Goal: Task Accomplishment & Management: Contribute content

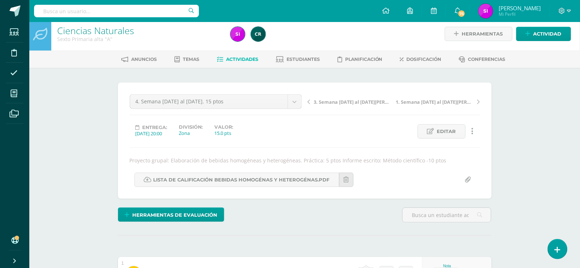
scroll to position [5, 0]
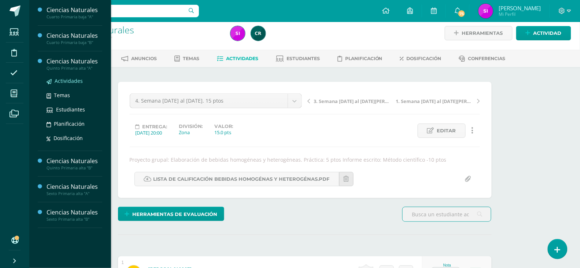
click at [60, 78] on span "Actividades" at bounding box center [69, 80] width 28 height 7
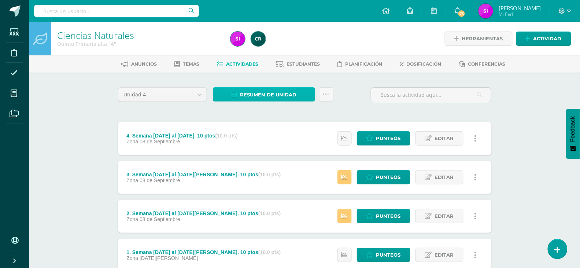
click at [248, 98] on span "Resumen de unidad" at bounding box center [268, 95] width 56 height 14
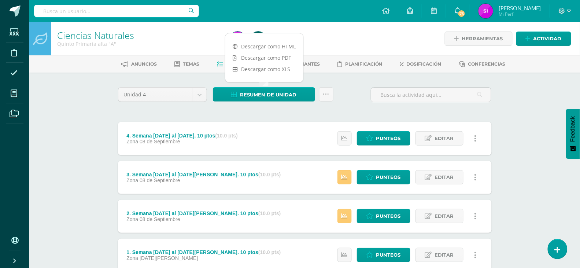
click at [99, 113] on div "Ciencias Naturales Quinto Primaria alta "A" Herramientas Detalle de asistencias…" at bounding box center [304, 171] width 550 height 298
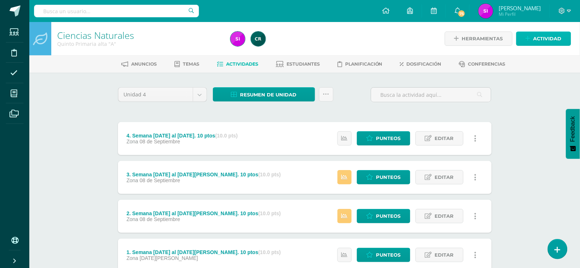
click at [545, 40] on span "Actividad" at bounding box center [547, 39] width 28 height 14
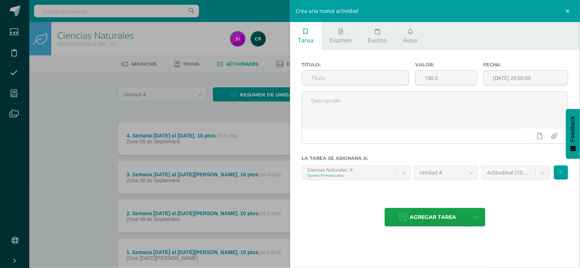
click at [42, 116] on div "Crea una nueva actividad Tarea Examen Evento Aviso Título: Valor: 100.0 Fecha: …" at bounding box center [290, 134] width 580 height 268
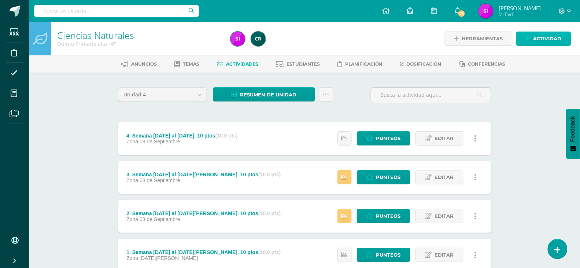
click at [548, 39] on span "Actividad" at bounding box center [547, 39] width 28 height 14
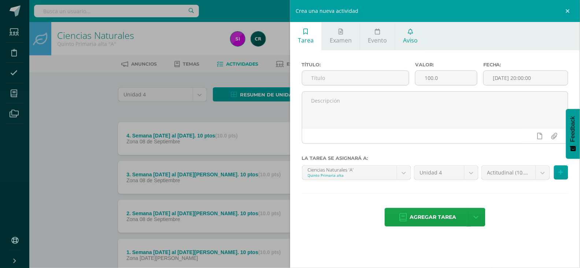
click at [410, 33] on icon at bounding box center [410, 32] width 5 height 6
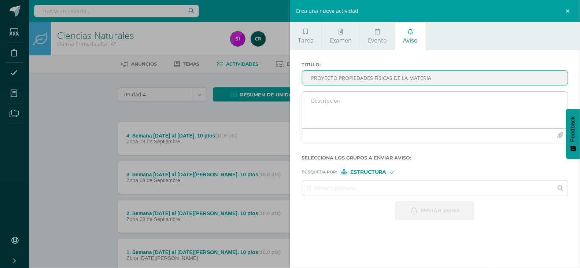
type input "PROYECTO PROPIEDADES FÍSICAS DE LA MATERIA"
click at [375, 105] on textarea at bounding box center [435, 110] width 266 height 37
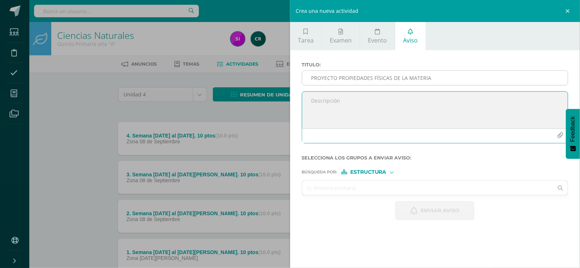
paste textarea "Estimados padres de familia: Les informo que los estudiantes de 5to. Primaria e…"
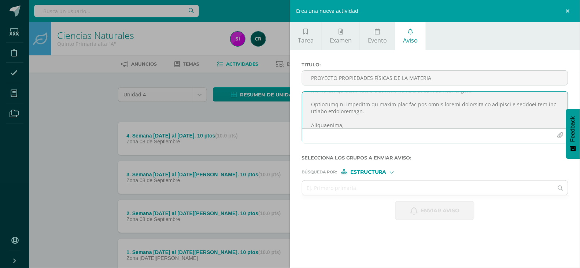
scroll to position [171, 0]
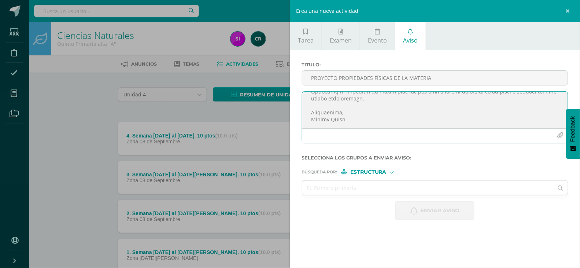
type textarea "Estimados padres de familia: Les informo que los estudiantes de 5to. Primaria e…"
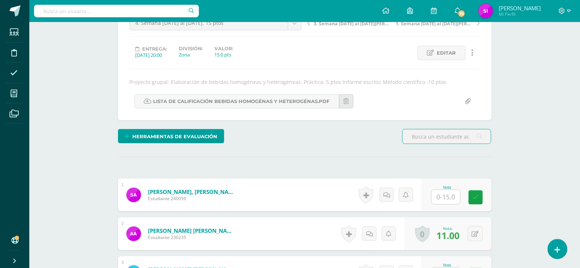
scroll to position [83, 0]
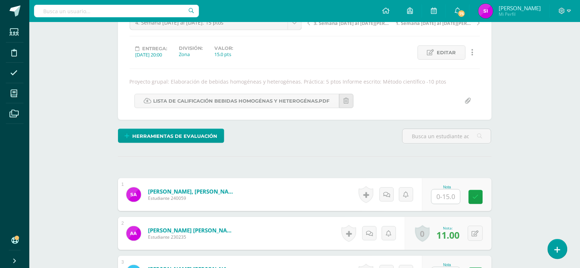
scroll to position [0, 0]
